Goal: Task Accomplishment & Management: Use online tool/utility

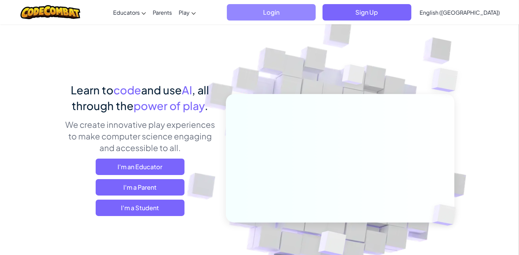
click at [300, 10] on span "Login" at bounding box center [271, 12] width 89 height 16
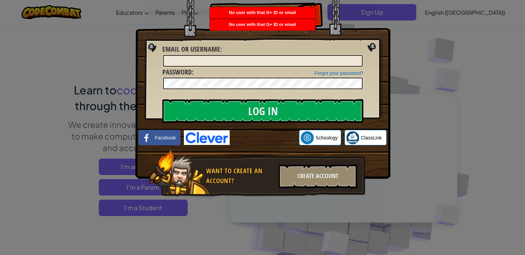
click at [411, 104] on div "Log In Unknown Error Email or Username : Forgot your password? Password : Log I…" at bounding box center [262, 127] width 525 height 255
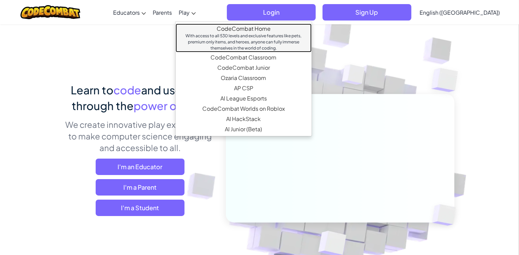
click at [227, 31] on link "CodeCombat Home With access to all 530 levels and exclusive features like pets,…" at bounding box center [244, 38] width 136 height 29
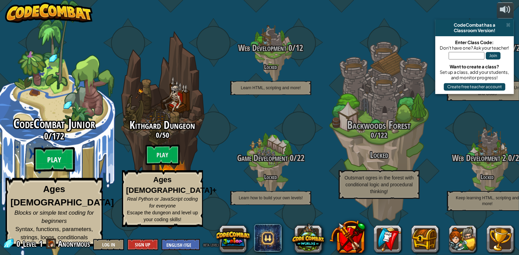
click at [55, 163] on btn "Play" at bounding box center [54, 159] width 41 height 25
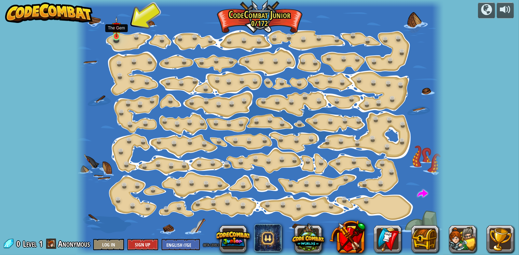
click at [115, 35] on img at bounding box center [116, 26] width 9 height 20
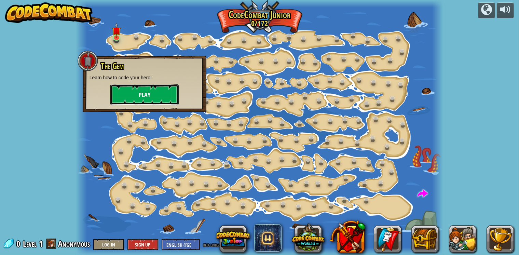
click at [148, 92] on button "Play" at bounding box center [144, 94] width 68 height 20
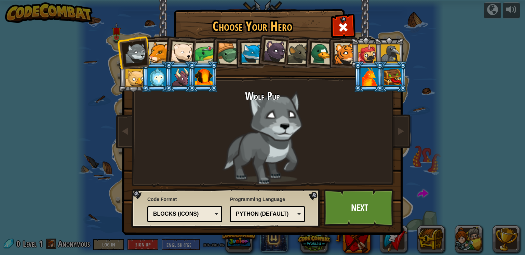
click at [210, 213] on div "Blocks (Icons)" at bounding box center [182, 214] width 59 height 8
click at [335, 191] on link "Next" at bounding box center [358, 208] width 71 height 38
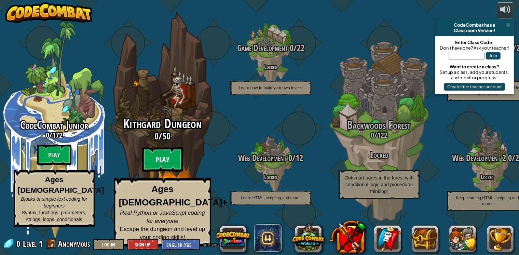
click at [164, 161] on btn "Play" at bounding box center [162, 159] width 41 height 25
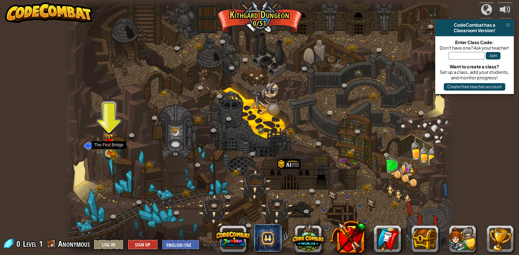
click at [109, 149] on img at bounding box center [109, 143] width 10 height 22
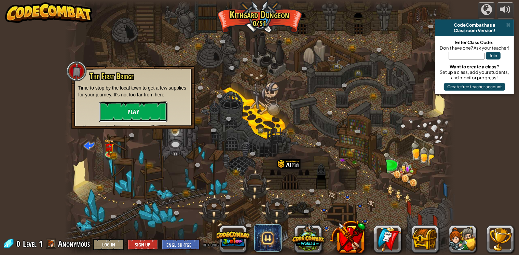
click at [124, 116] on button "Play" at bounding box center [133, 111] width 68 height 20
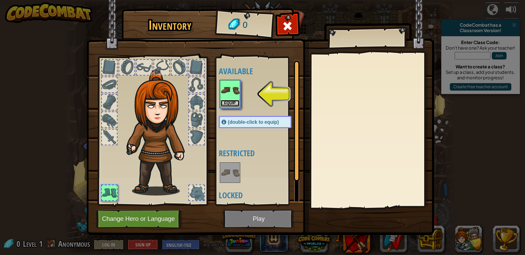
click at [224, 102] on button "Equip" at bounding box center [229, 103] width 19 height 7
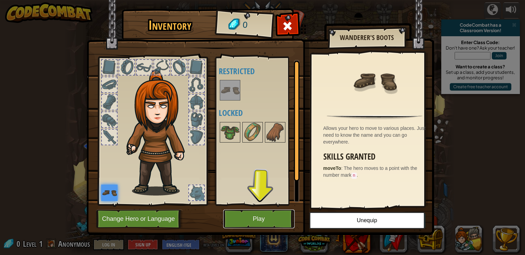
click at [251, 218] on button "Play" at bounding box center [258, 218] width 71 height 19
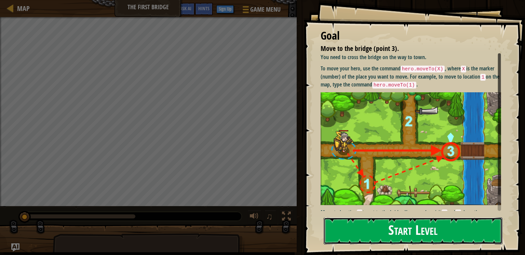
click at [354, 223] on button "Start Level" at bounding box center [412, 230] width 179 height 27
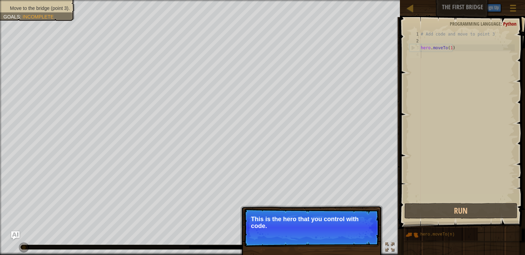
click at [350, 221] on p "This is the hero that you control with code." at bounding box center [311, 222] width 121 height 14
click at [359, 235] on button "Continue" at bounding box center [359, 235] width 28 height 9
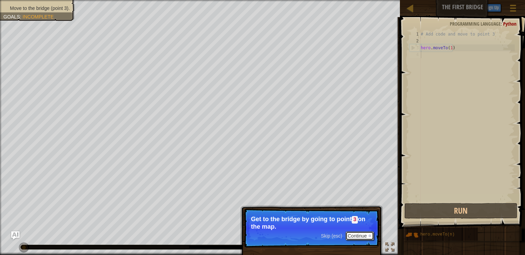
click at [354, 235] on button "Continue" at bounding box center [359, 235] width 28 height 9
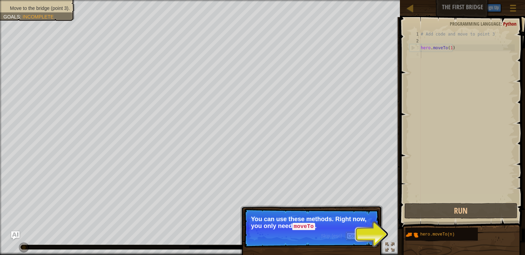
click at [357, 234] on button "Continue" at bounding box center [359, 235] width 28 height 9
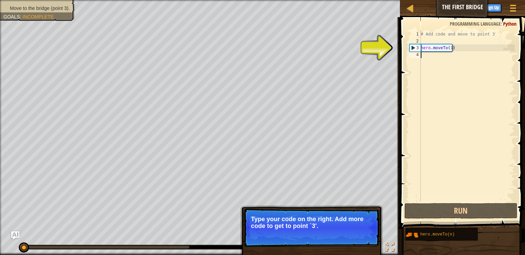
click at [0, 0] on button "Continue" at bounding box center [0, 0] width 0 height 0
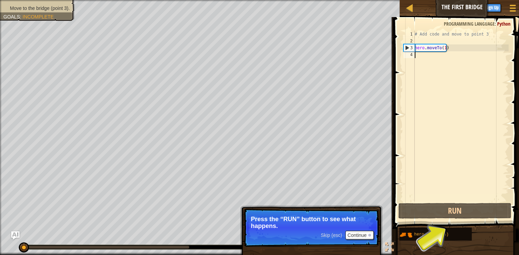
click at [452, 57] on div "# Add code and move to point 3 hero . moveTo ( 1 )" at bounding box center [460, 123] width 95 height 184
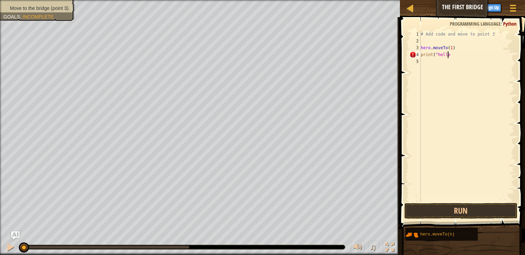
scroll to position [3, 2]
type textarea "print("hello")"
click at [482, 211] on button "Run" at bounding box center [460, 211] width 113 height 16
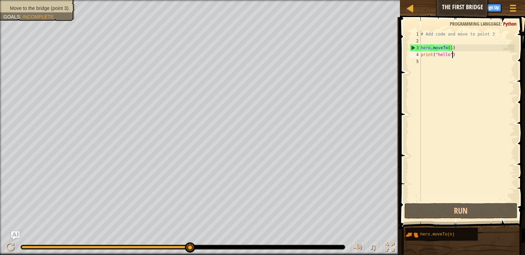
drag, startPoint x: 148, startPoint y: 243, endPoint x: 319, endPoint y: 242, distance: 171.4
click at [324, 242] on div "♫" at bounding box center [200, 245] width 400 height 20
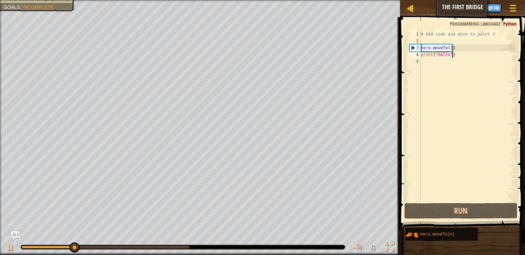
click at [461, 55] on div "# Add code and move to point 3 hero . moveTo ( 1 ) print ( "hello" )" at bounding box center [466, 123] width 95 height 184
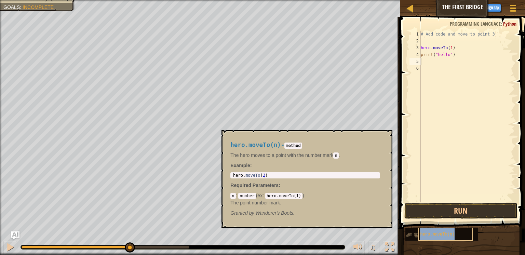
click at [438, 235] on span "hero.moveTo(n)" at bounding box center [437, 234] width 34 height 5
click at [452, 236] on div "hero.moveTo(n)" at bounding box center [445, 233] width 54 height 13
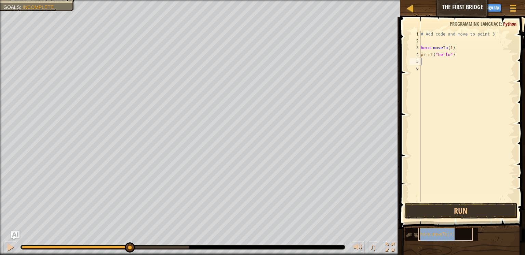
click at [452, 236] on div "hero.moveTo(n)" at bounding box center [445, 233] width 54 height 13
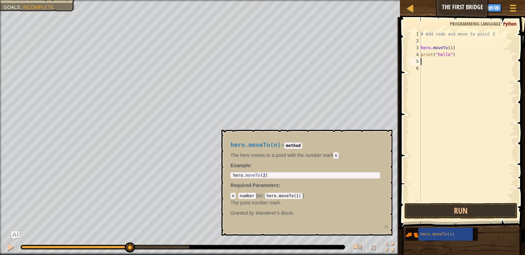
click at [430, 60] on div "# Add code and move to point 3 hero . moveTo ( 1 ) print ( "hello" )" at bounding box center [466, 123] width 95 height 184
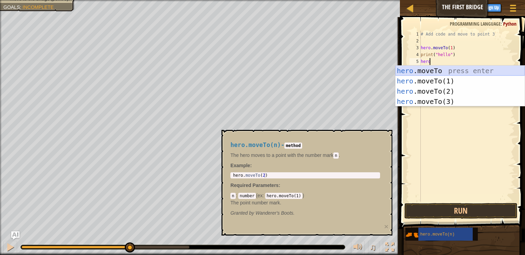
click at [452, 69] on div "hero .moveTo press enter hero .moveTo(1) press enter hero .moveTo(2) press ente…" at bounding box center [459, 96] width 129 height 61
type textarea "hero.moveTo(3)"
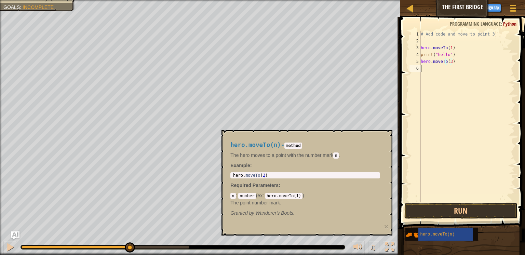
click at [452, 69] on div "# Add code and move to point 3 hero . moveTo ( 1 ) print ( "hello" ) hero . mov…" at bounding box center [466, 123] width 95 height 184
click at [449, 61] on div "# Add code and move to point 3 hero . moveTo ( 1 ) print ( "hello" ) hero . mov…" at bounding box center [466, 123] width 95 height 184
type textarea "hero.moveTo(2)"
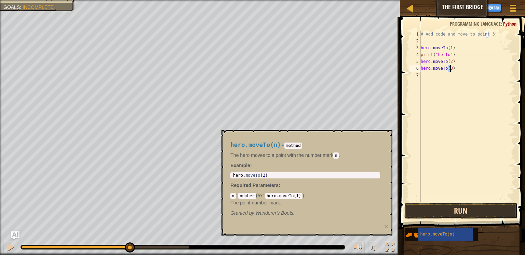
type textarea "hero.moveTo(3)"
click at [438, 204] on button "Run" at bounding box center [460, 211] width 113 height 16
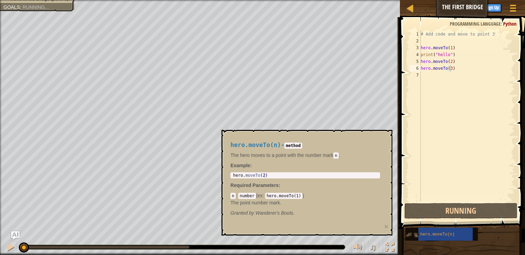
click at [473, 238] on div "hero.moveTo(n)" at bounding box center [441, 233] width 72 height 13
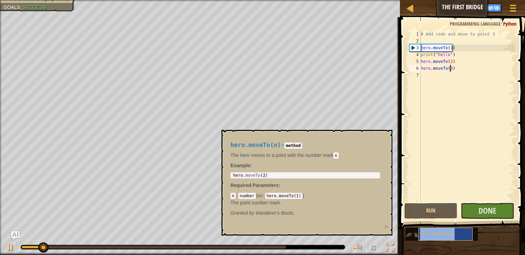
click at [472, 237] on div "hero.moveTo(n)" at bounding box center [445, 233] width 54 height 13
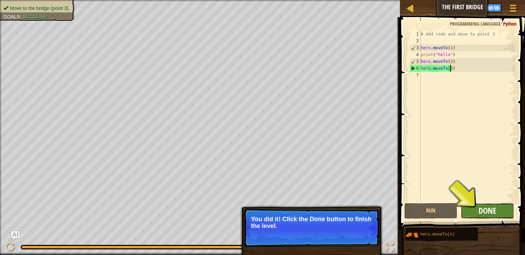
click at [490, 207] on span "Done" at bounding box center [487, 210] width 18 height 11
